Goal: Information Seeking & Learning: Learn about a topic

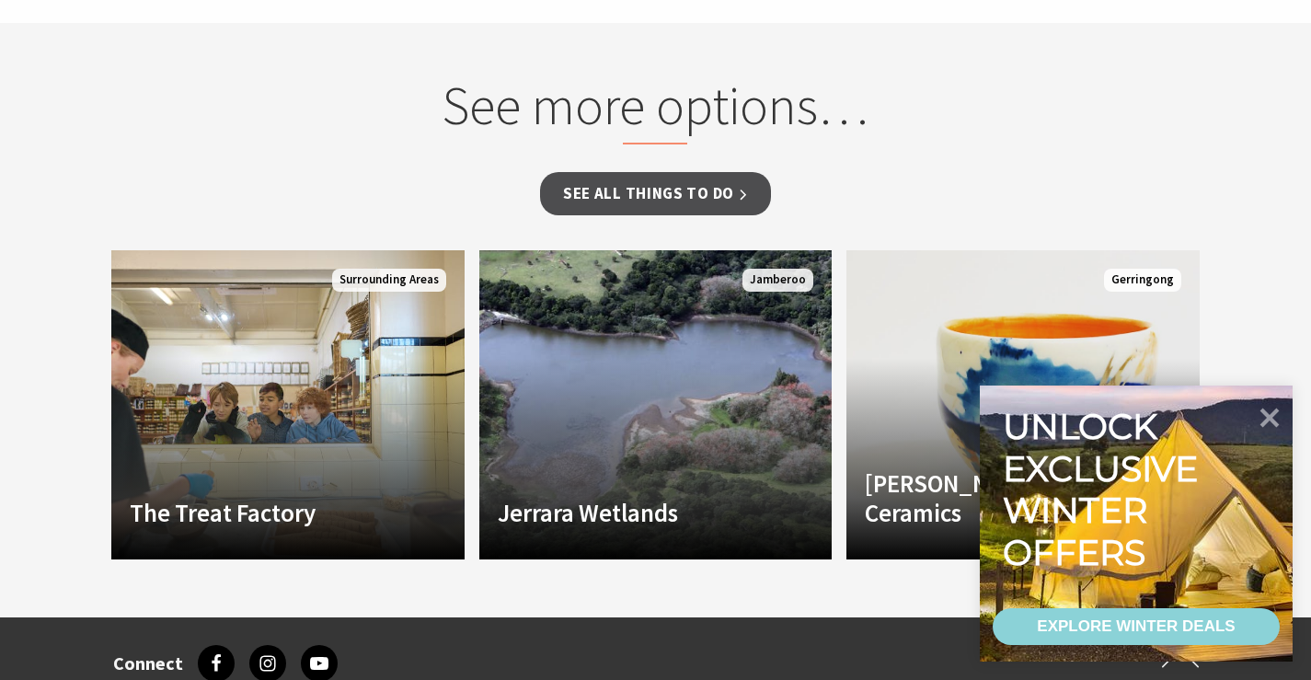
scroll to position [1380, 0]
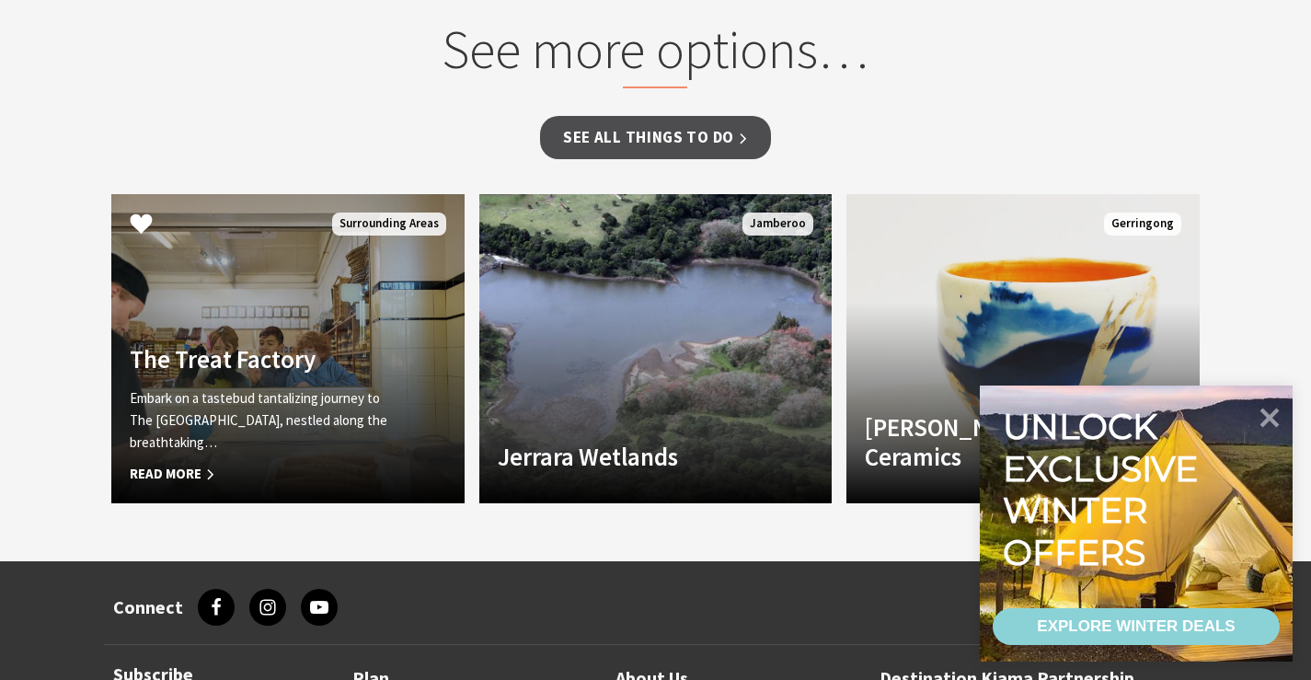
click at [154, 463] on span "Read More" at bounding box center [261, 474] width 263 height 22
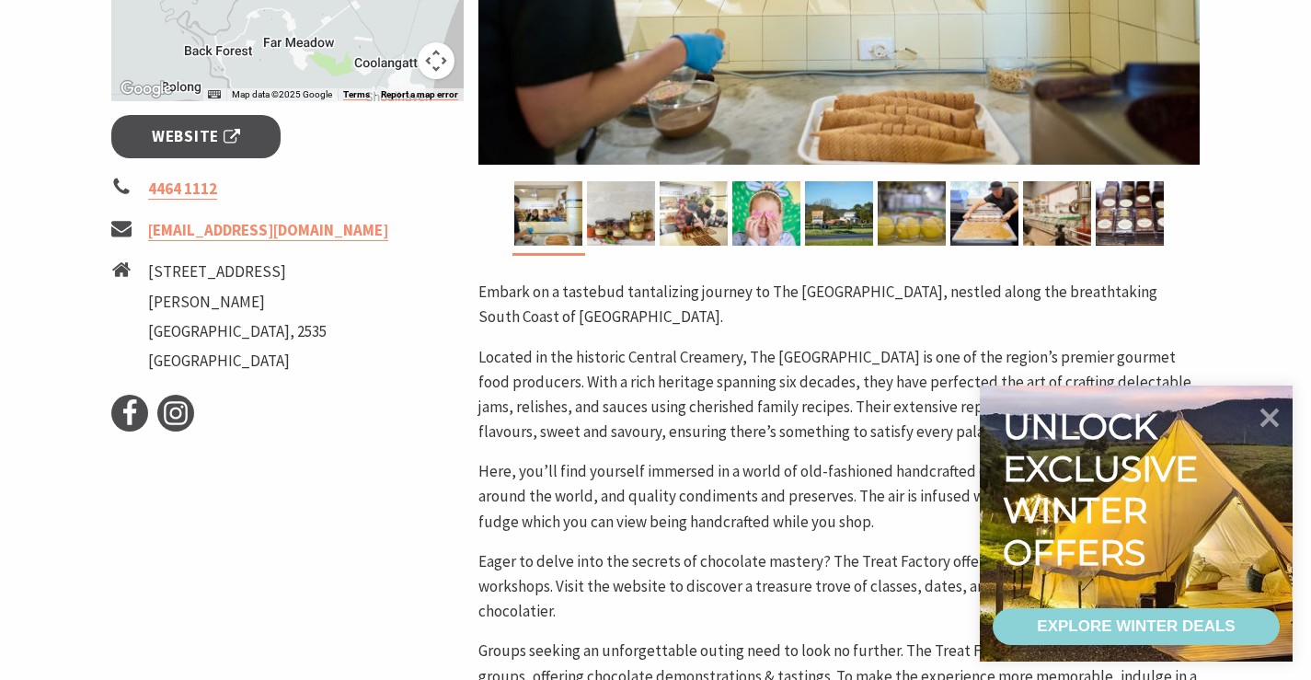
scroll to position [736, 0]
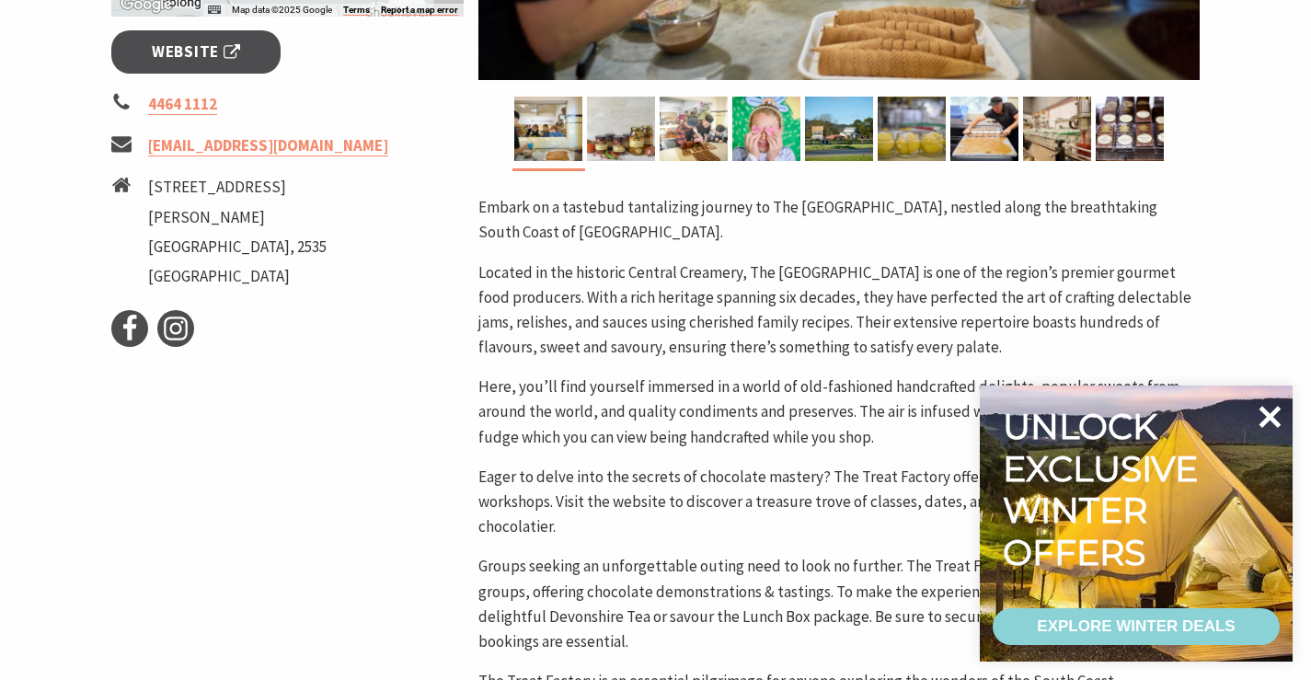
click at [1267, 411] on icon at bounding box center [1270, 417] width 22 height 22
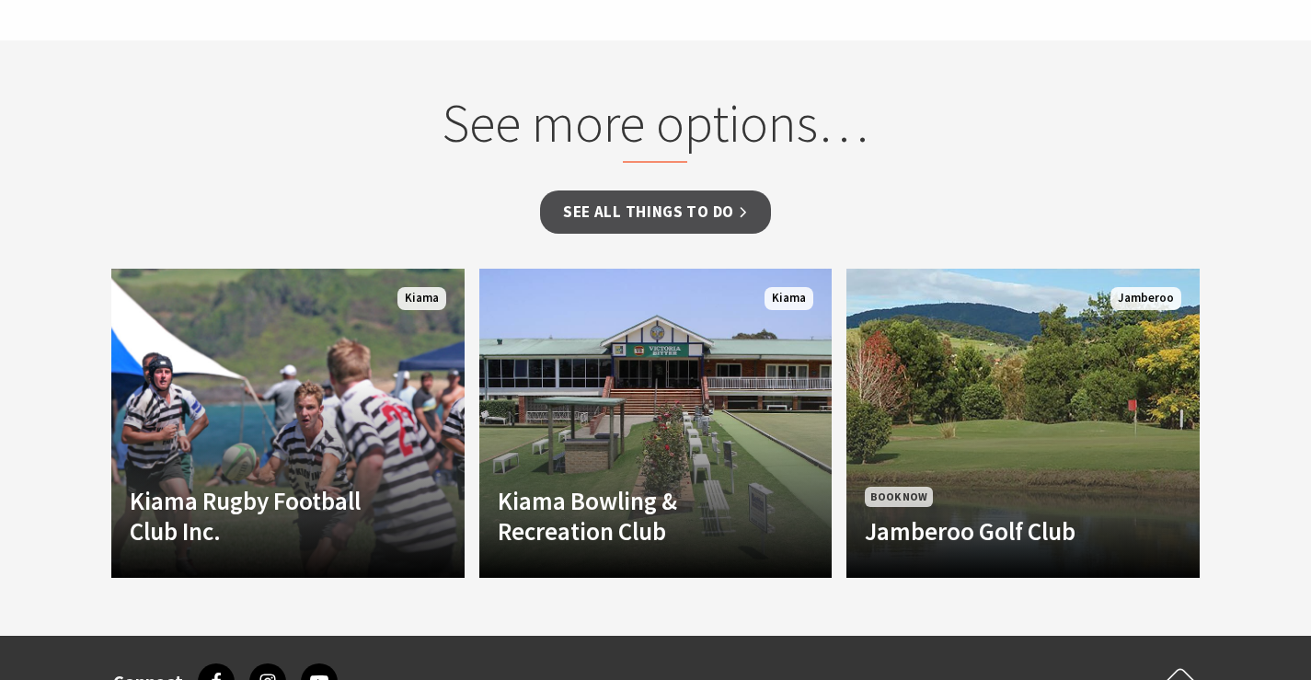
scroll to position [1748, 0]
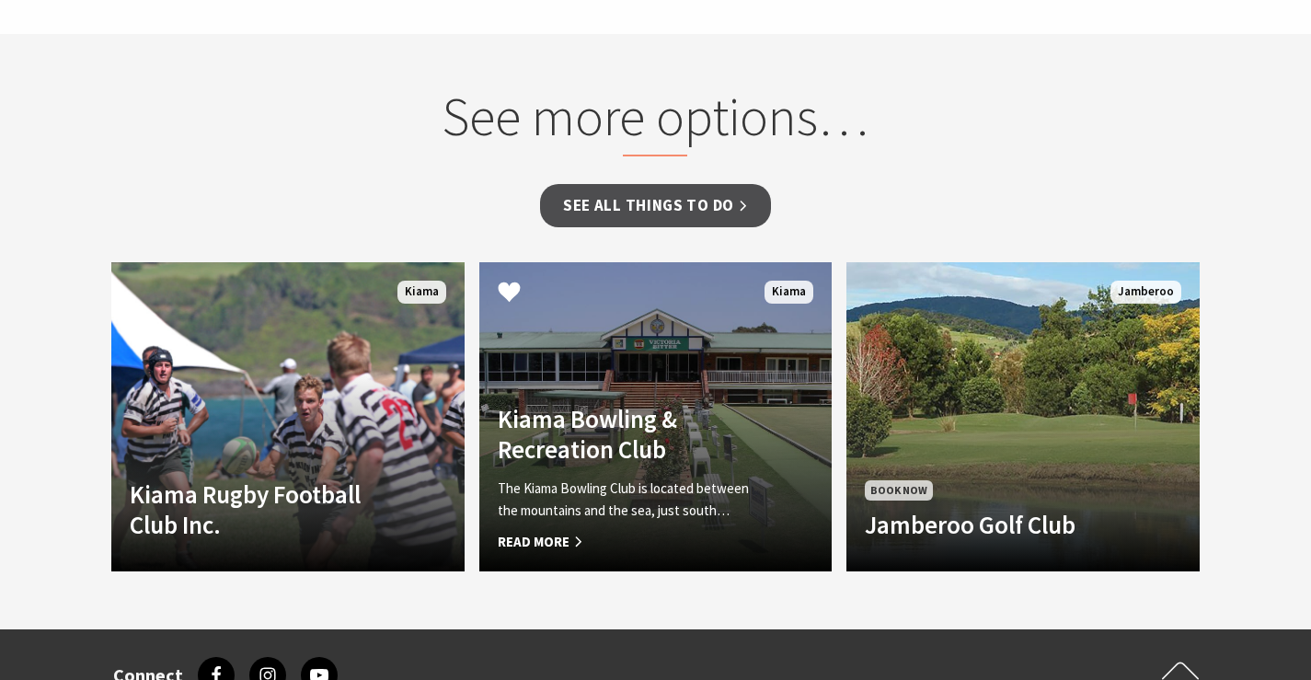
click at [603, 450] on h4 "Kiama Bowling & Recreation Club" at bounding box center [629, 434] width 263 height 60
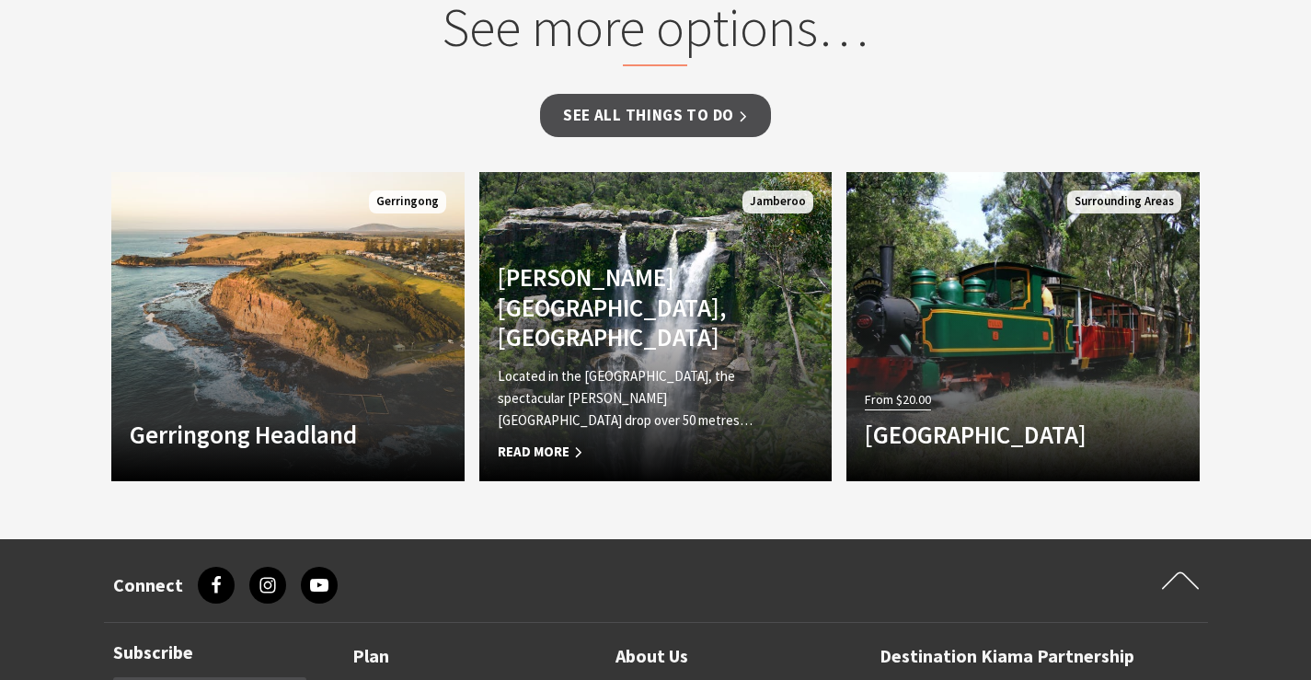
scroll to position [1380, 0]
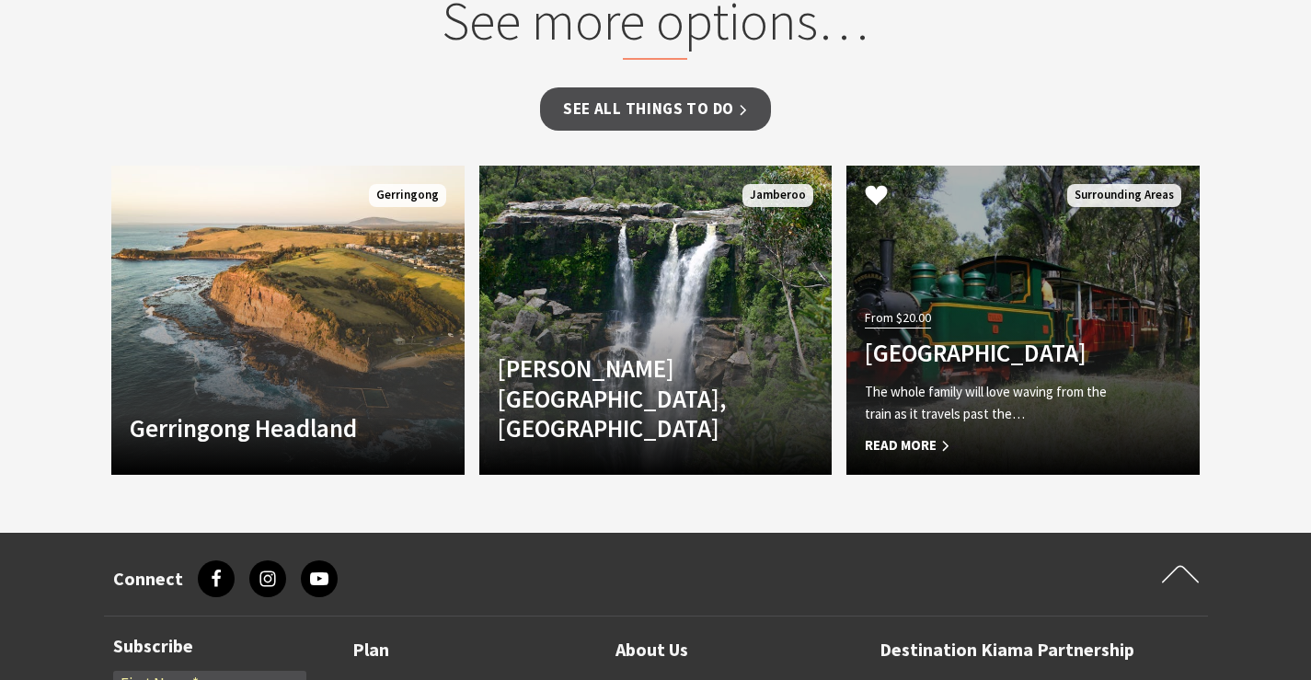
click at [1041, 388] on p "The whole family will love waving from the train as it travels past the…" at bounding box center [996, 403] width 263 height 44
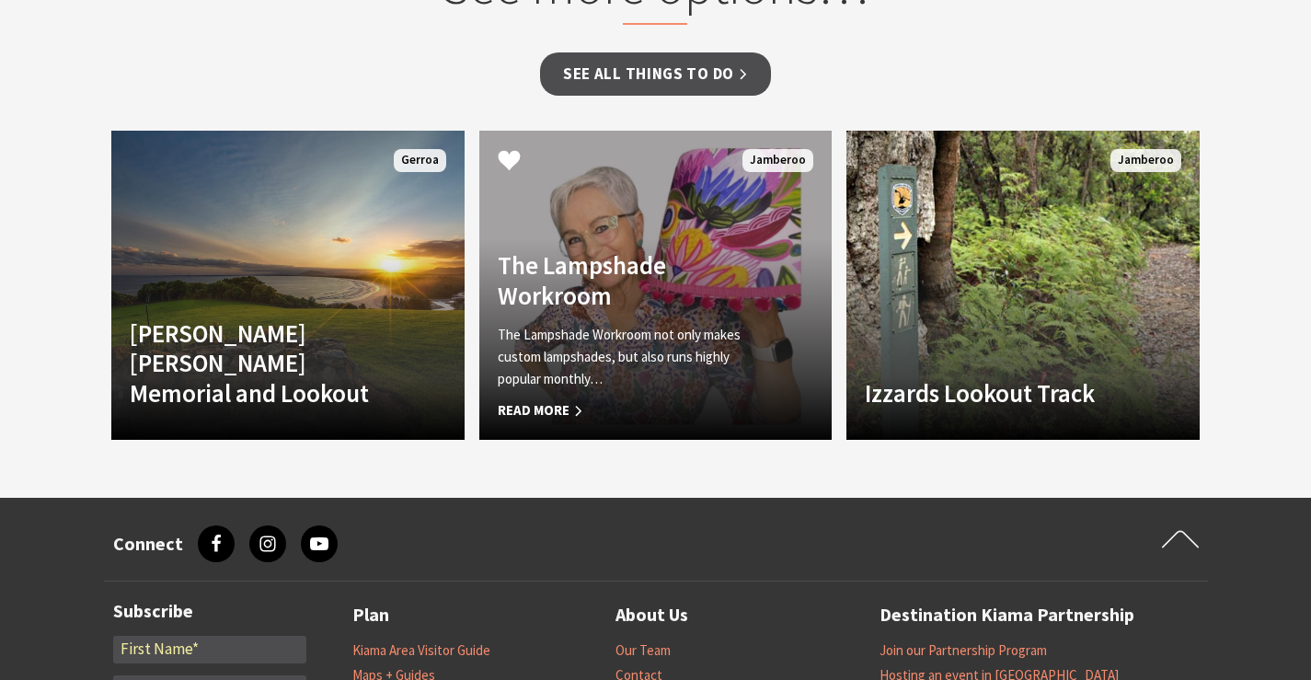
scroll to position [1932, 0]
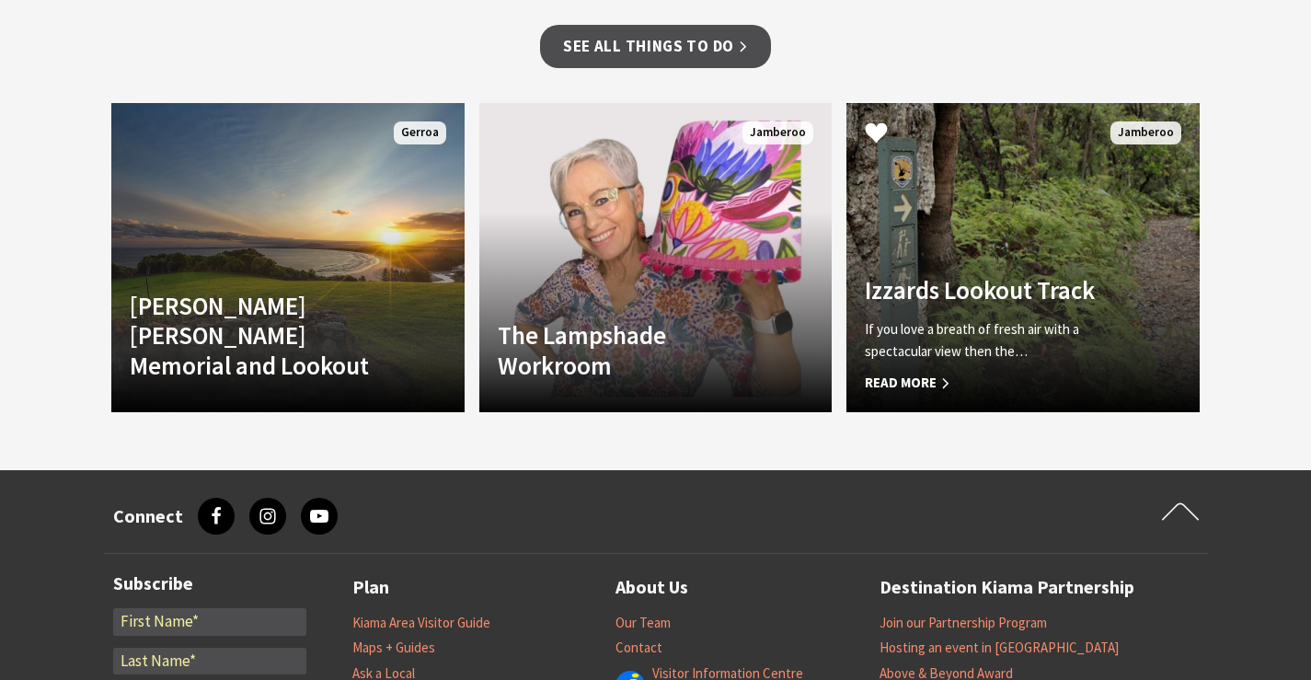
click at [1037, 308] on div "Izzards Lookout Track If you love a breath of fresh air with a spectacular view…" at bounding box center [996, 334] width 300 height 119
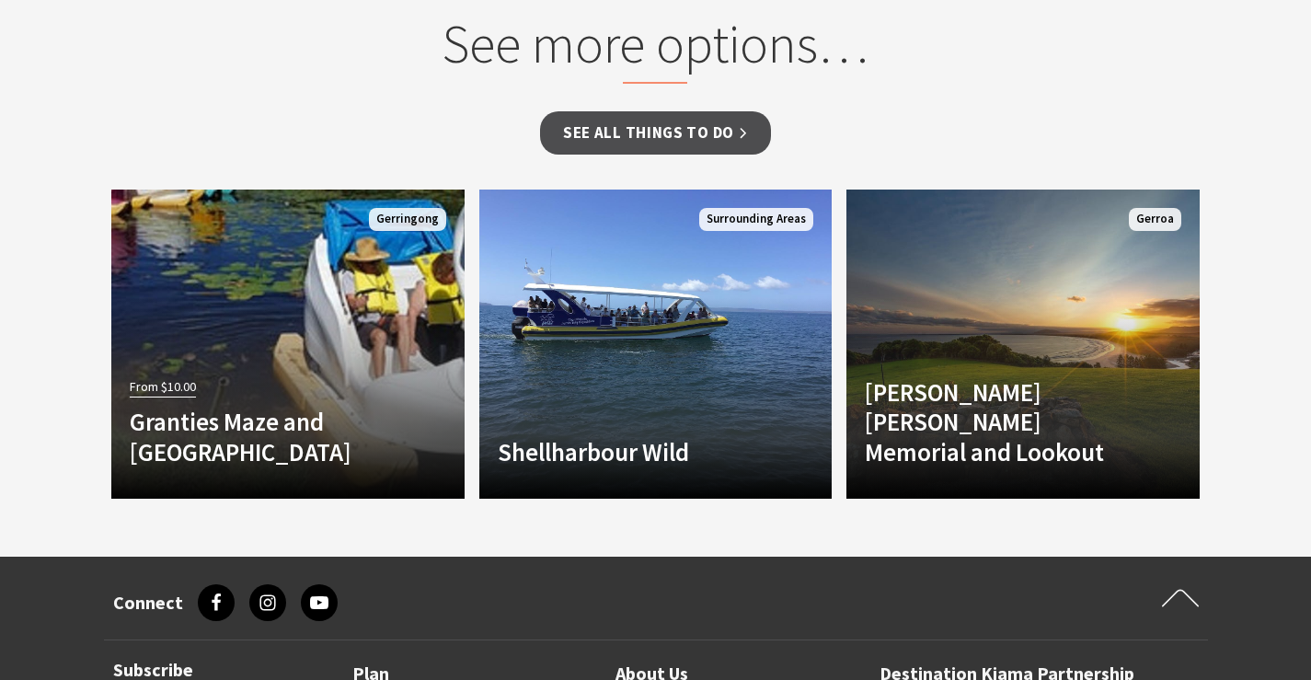
scroll to position [1380, 0]
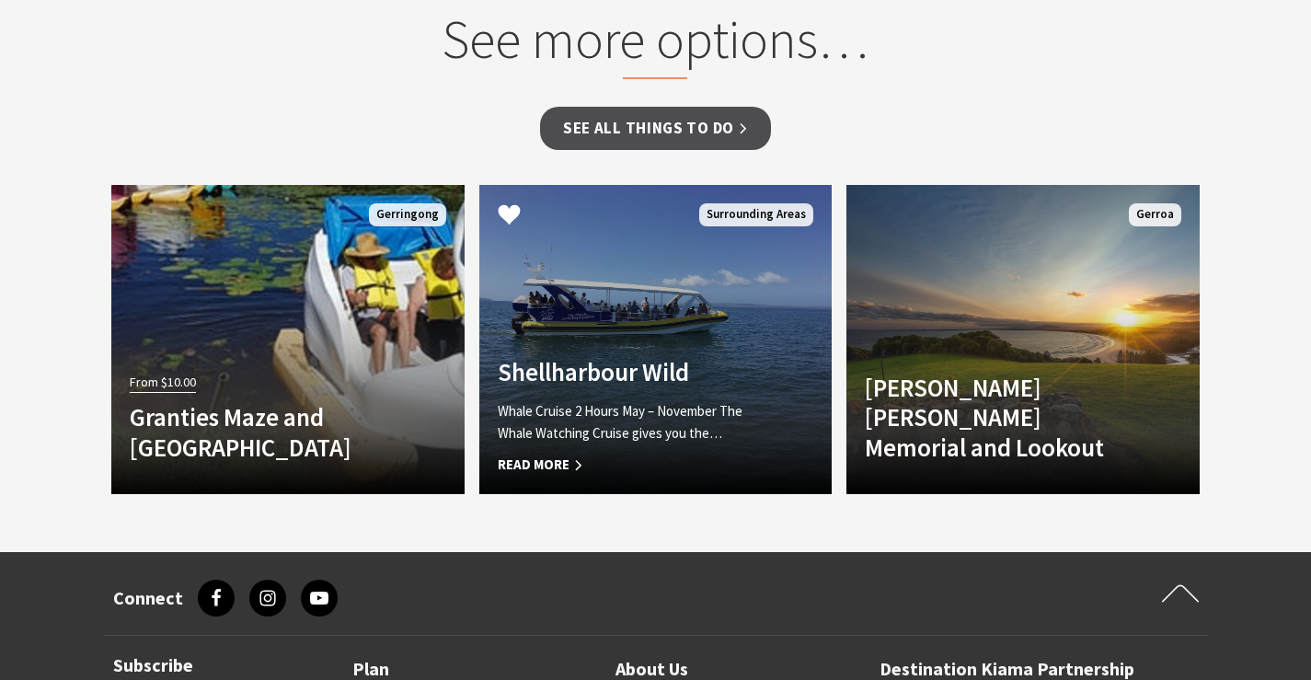
click at [679, 442] on p "Whale Cruise 2 Hours May – November The Whale Watching Cruise gives you the…" at bounding box center [629, 422] width 263 height 44
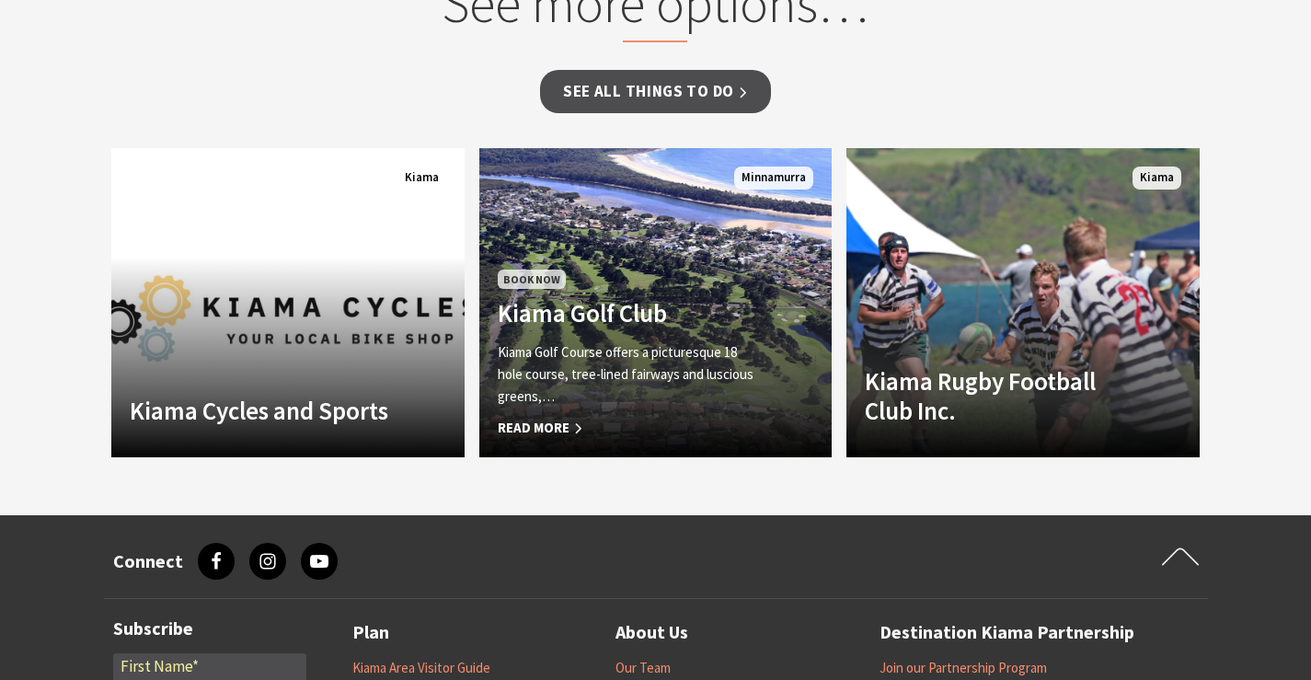
scroll to position [1564, 0]
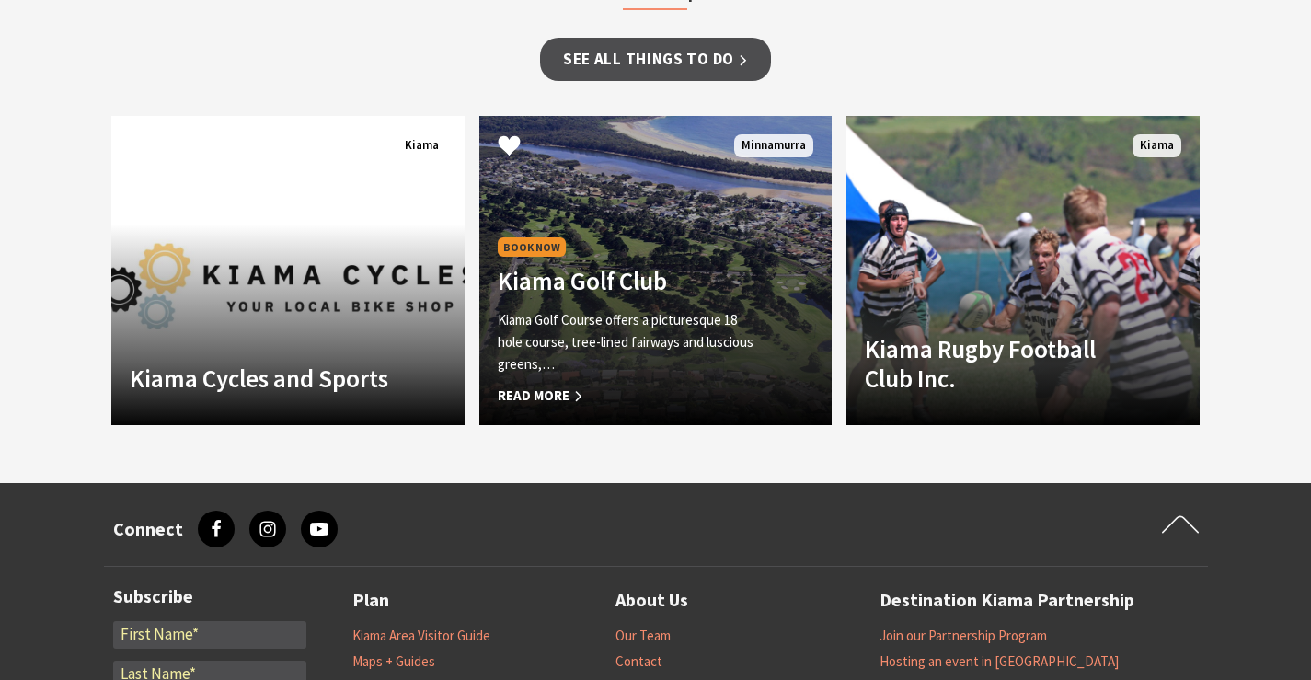
click at [589, 333] on p "Kiama Golf Course offers a picturesque 18 hole course, tree-lined fairways and …" at bounding box center [629, 342] width 263 height 66
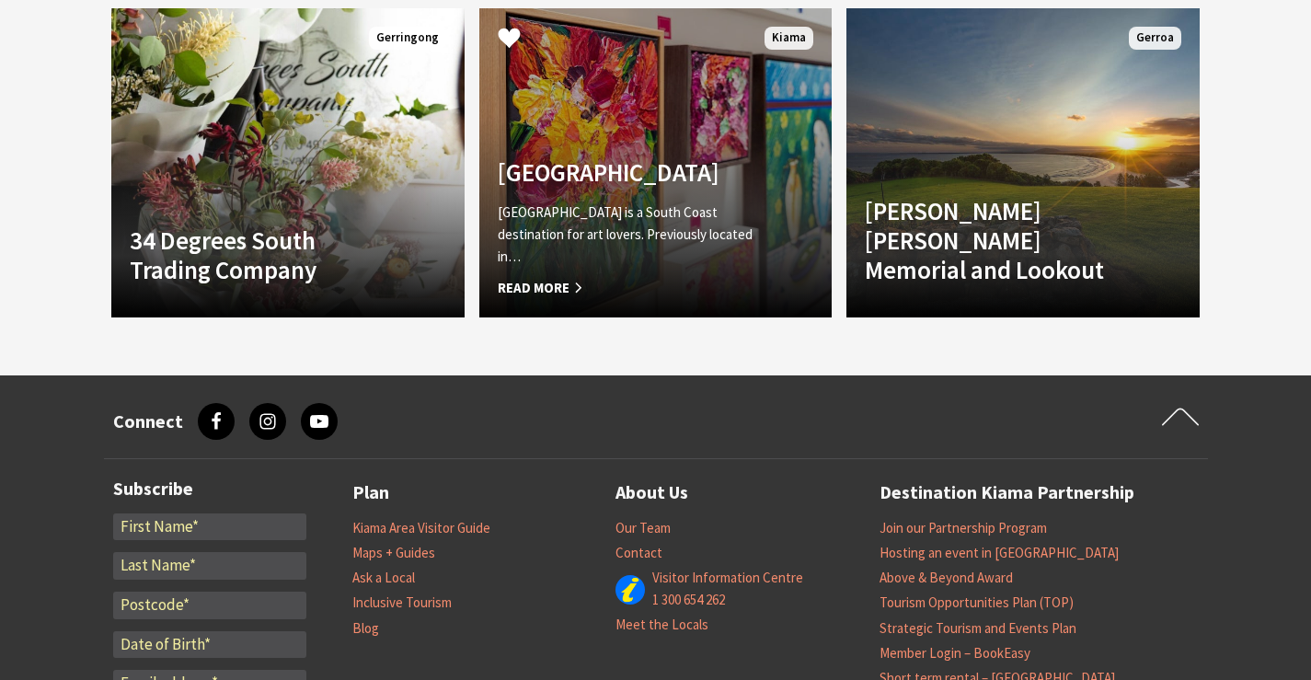
scroll to position [2024, 0]
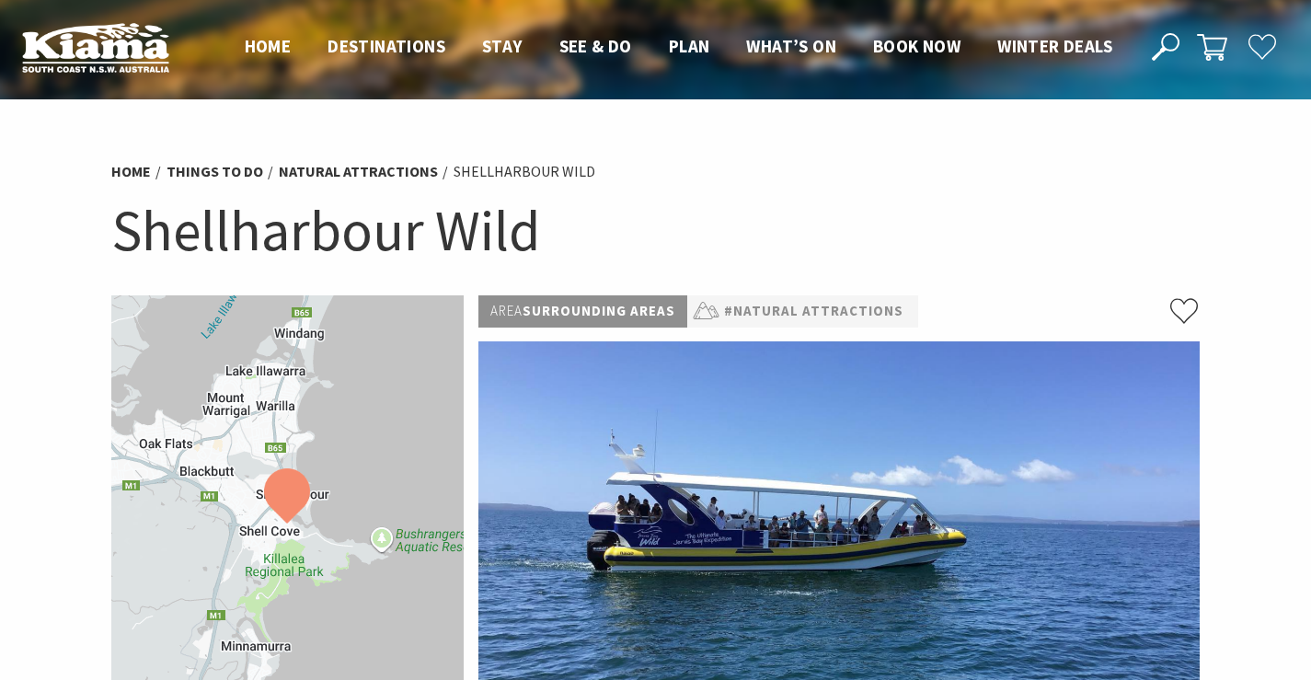
scroll to position [1566, 0]
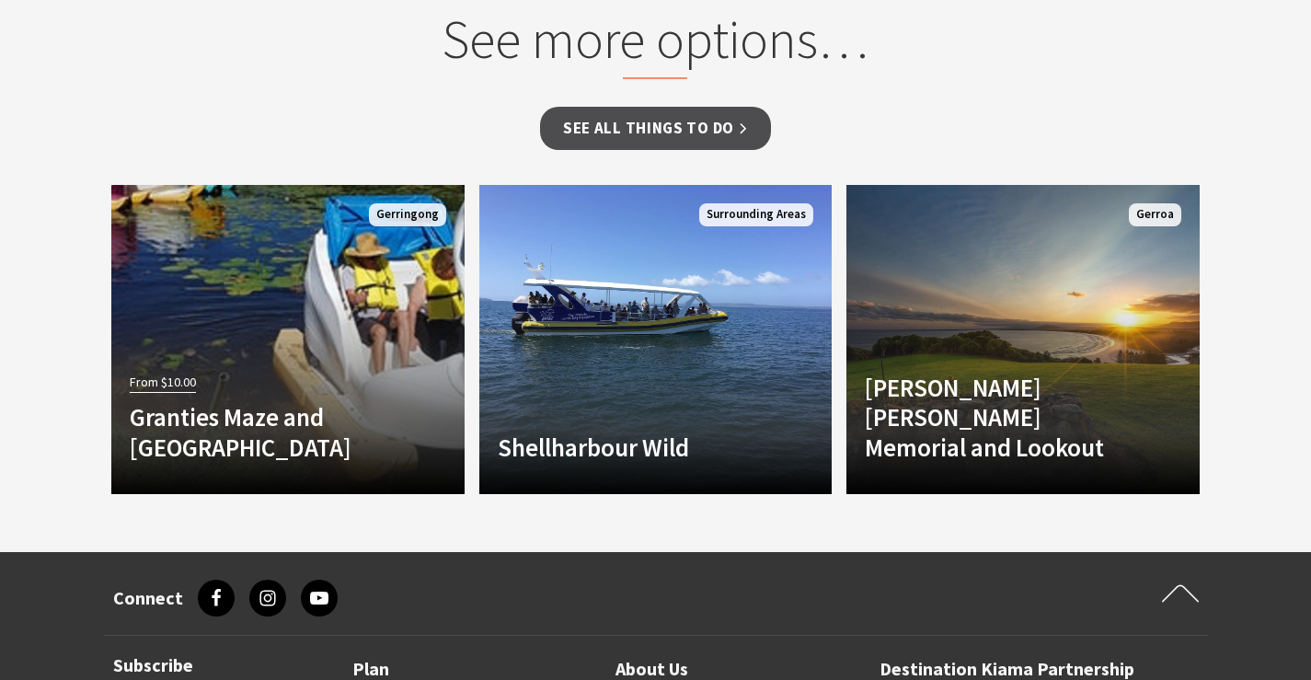
scroll to position [1380, 0]
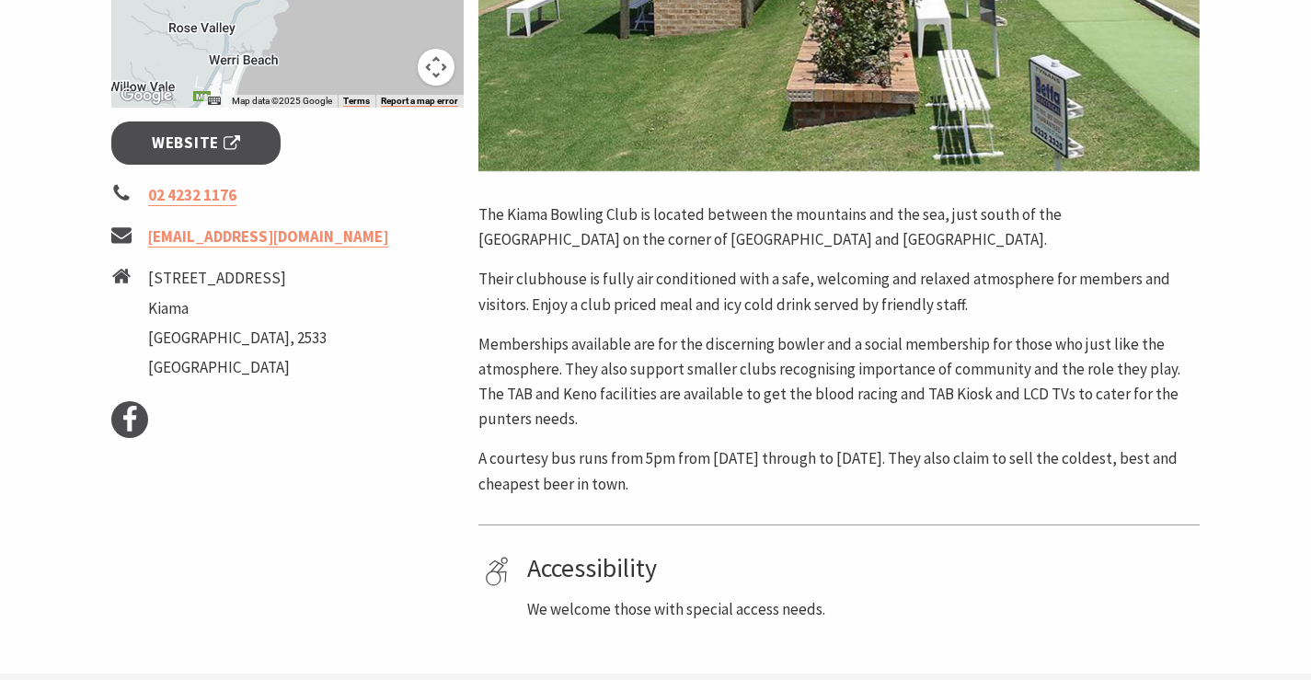
scroll to position [646, 0]
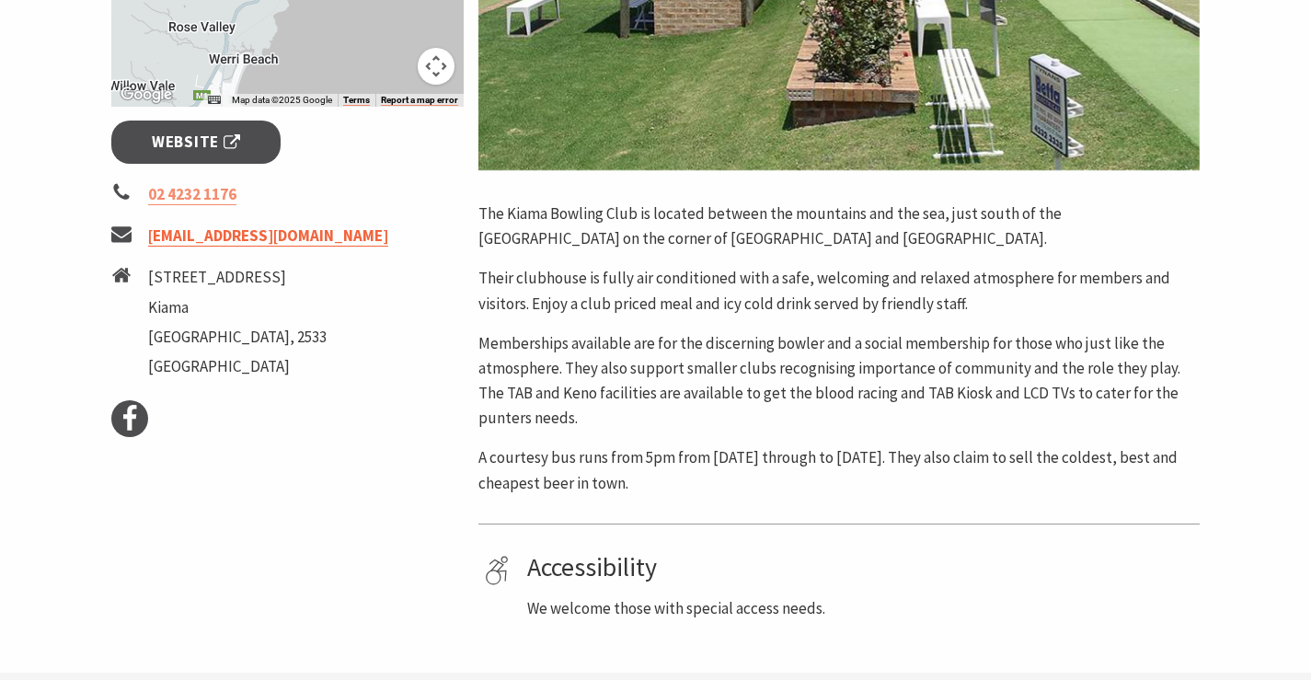
click at [219, 235] on link "[EMAIL_ADDRESS][DOMAIN_NAME]" at bounding box center [268, 235] width 240 height 21
